Goal: Information Seeking & Learning: Learn about a topic

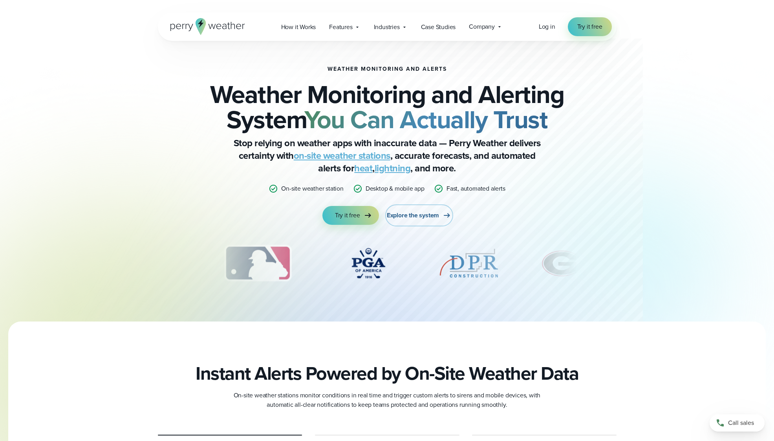
click at [401, 215] on span "Explore the system" at bounding box center [413, 215] width 52 height 9
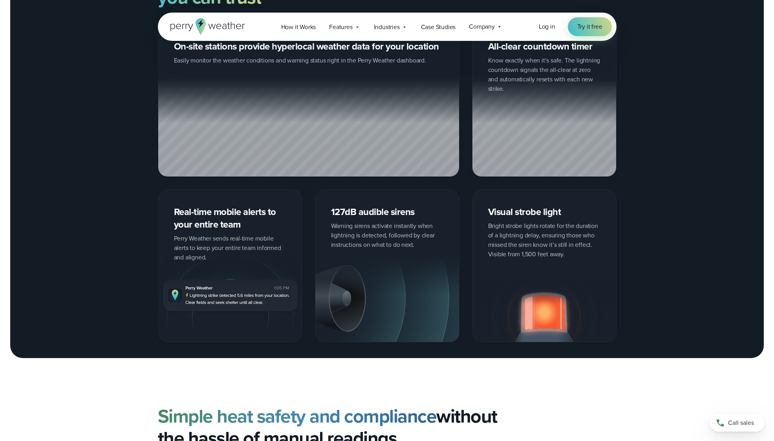
scroll to position [1296, 0]
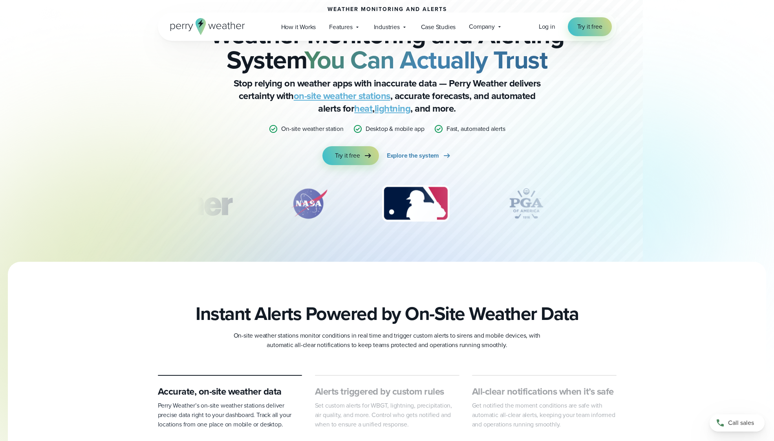
scroll to position [79, 0]
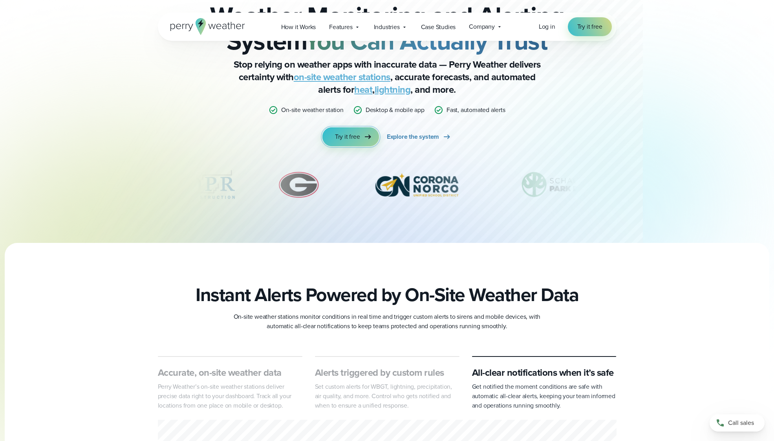
click at [368, 135] on icon at bounding box center [367, 136] width 9 height 9
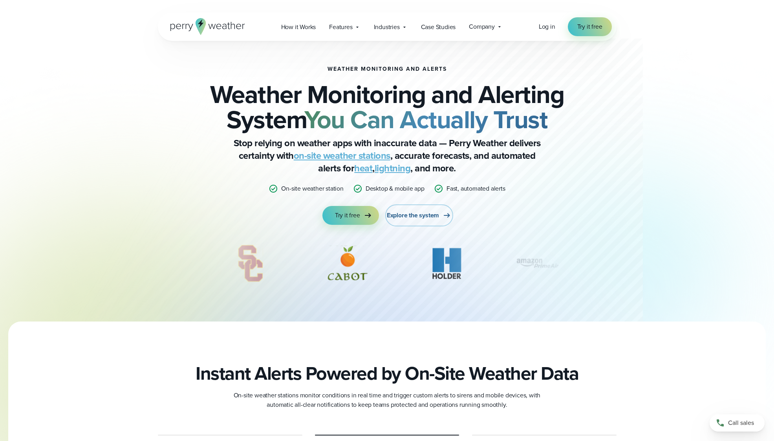
click at [407, 214] on span "Explore the system" at bounding box center [413, 215] width 52 height 9
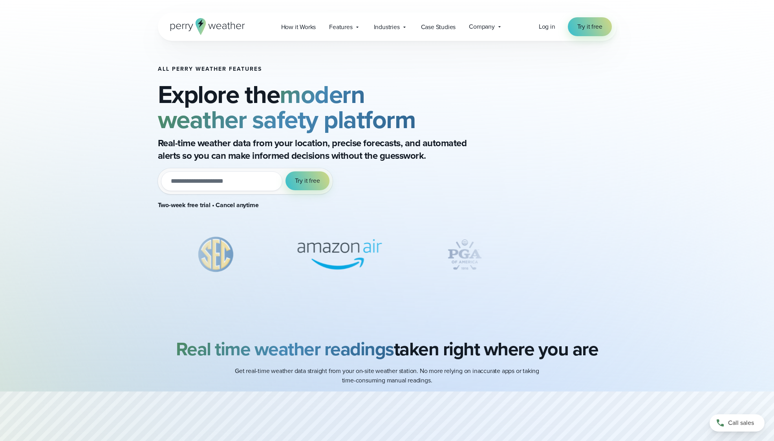
click at [224, 181] on input "email" at bounding box center [221, 181] width 121 height 20
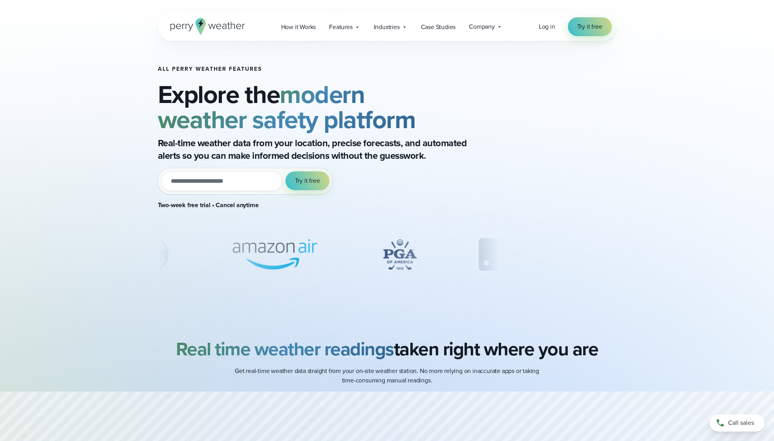
click at [103, 198] on div "All Perry Weather Features Explore the modern weather safety platform Real-time…" at bounding box center [387, 156] width 774 height 313
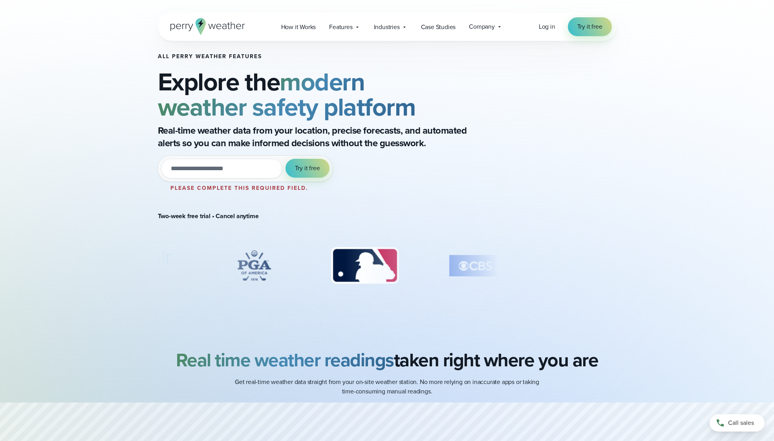
scroll to position [39, 0]
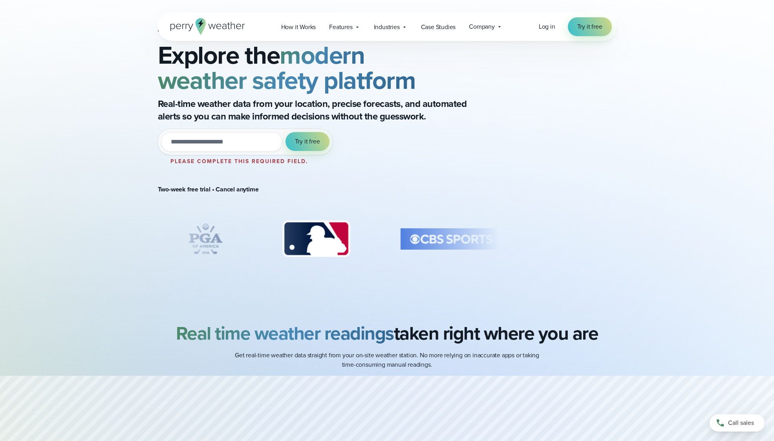
click at [219, 244] on img "5 of 8" at bounding box center [205, 238] width 63 height 39
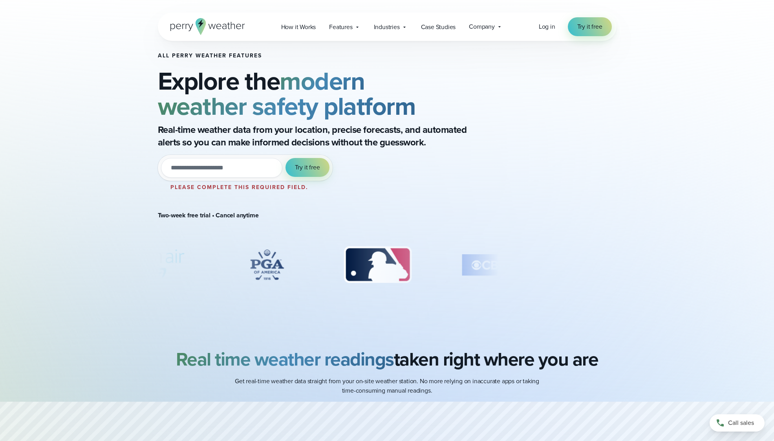
scroll to position [0, 0]
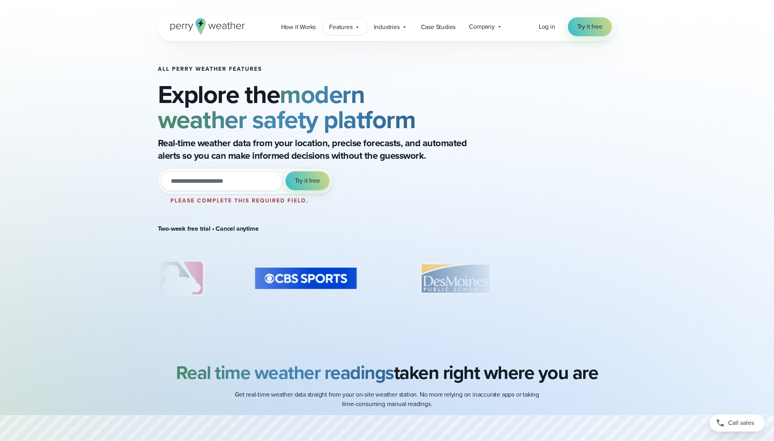
click at [350, 30] on span "Features" at bounding box center [340, 26] width 23 height 9
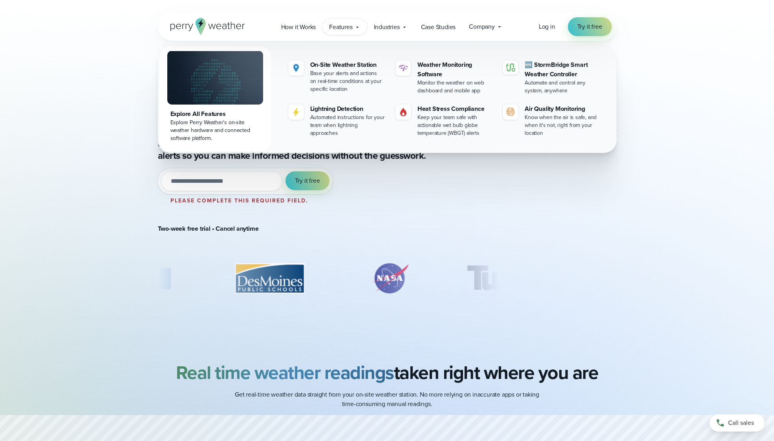
click at [208, 105] on link "Explore All Features Explore Perry Weather's on-site weather hardware and conne…" at bounding box center [215, 98] width 112 height 105
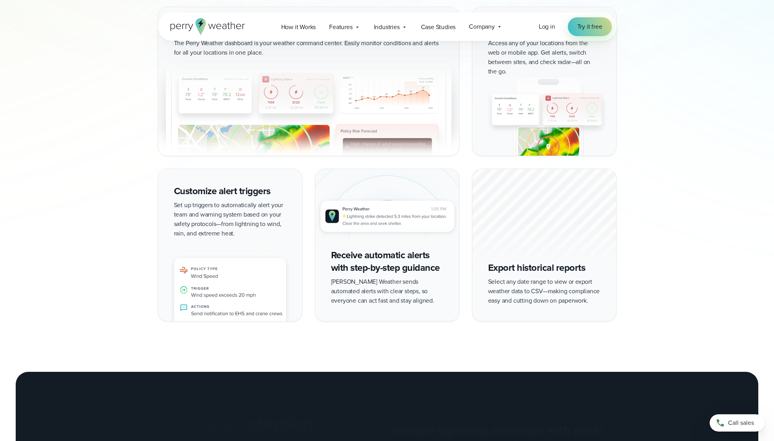
scroll to position [903, 0]
